Goal: Task Accomplishment & Management: Manage account settings

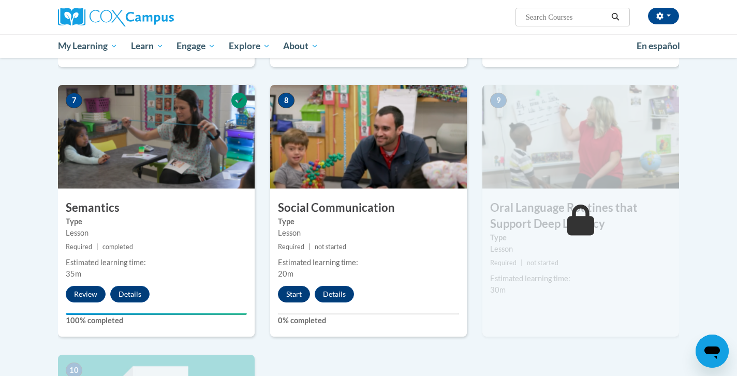
click at [295, 291] on button "Start" at bounding box center [294, 294] width 32 height 17
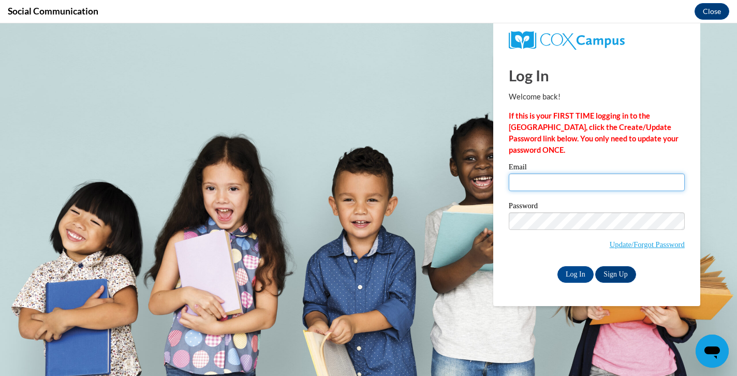
type input "[EMAIL_ADDRESS][DOMAIN_NAME]"
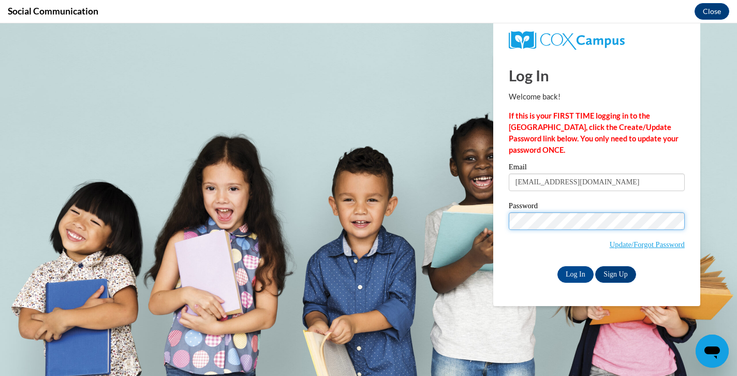
click at [574, 272] on input "Log In" at bounding box center [575, 274] width 36 height 17
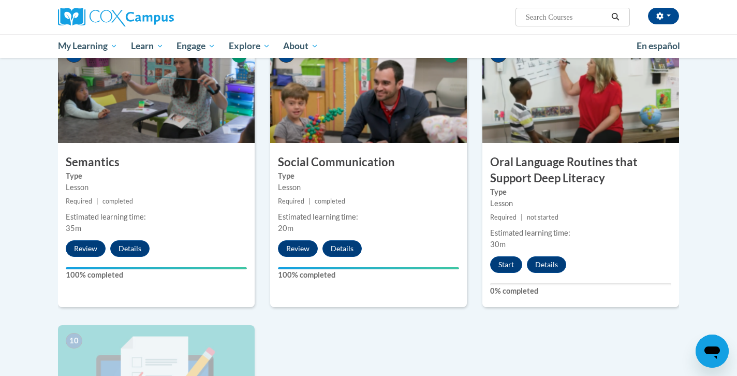
scroll to position [797, 0]
